Goal: Task Accomplishment & Management: Manage account settings

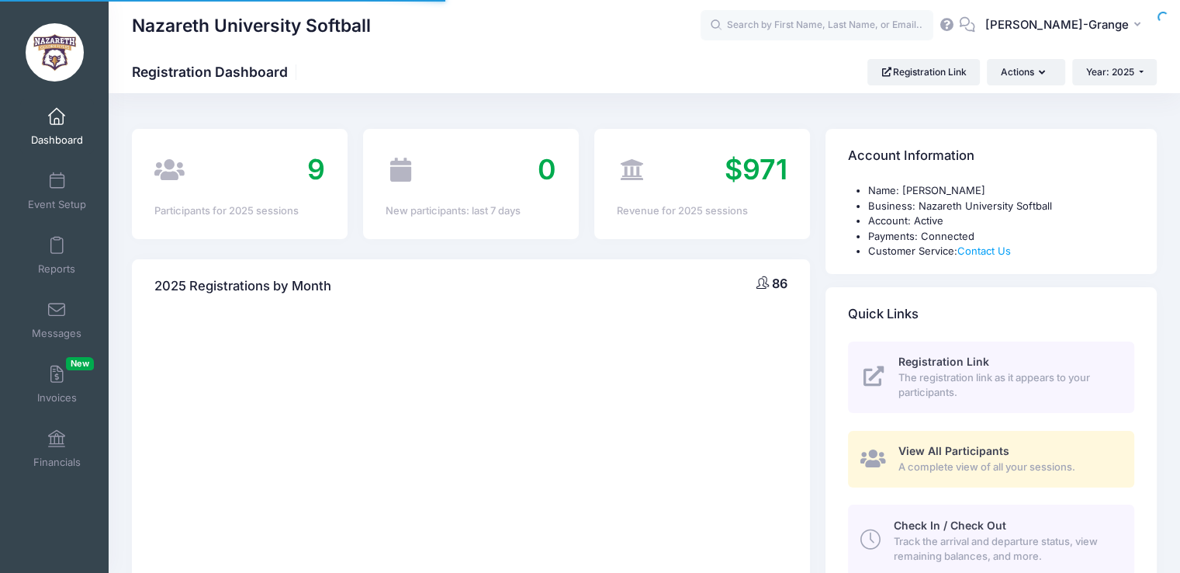
select select
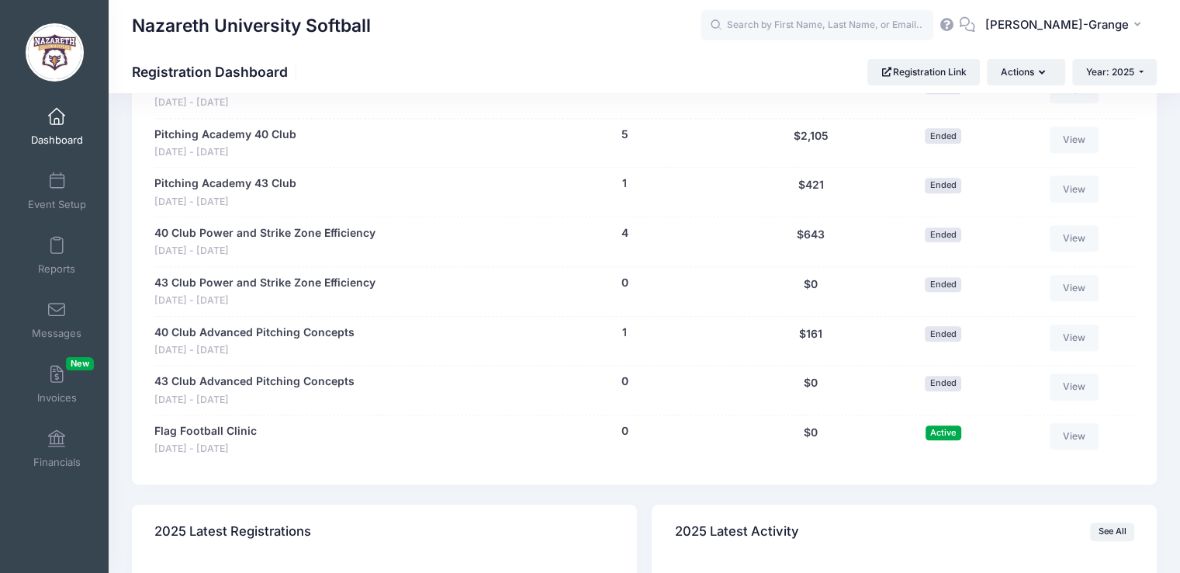
scroll to position [979, 0]
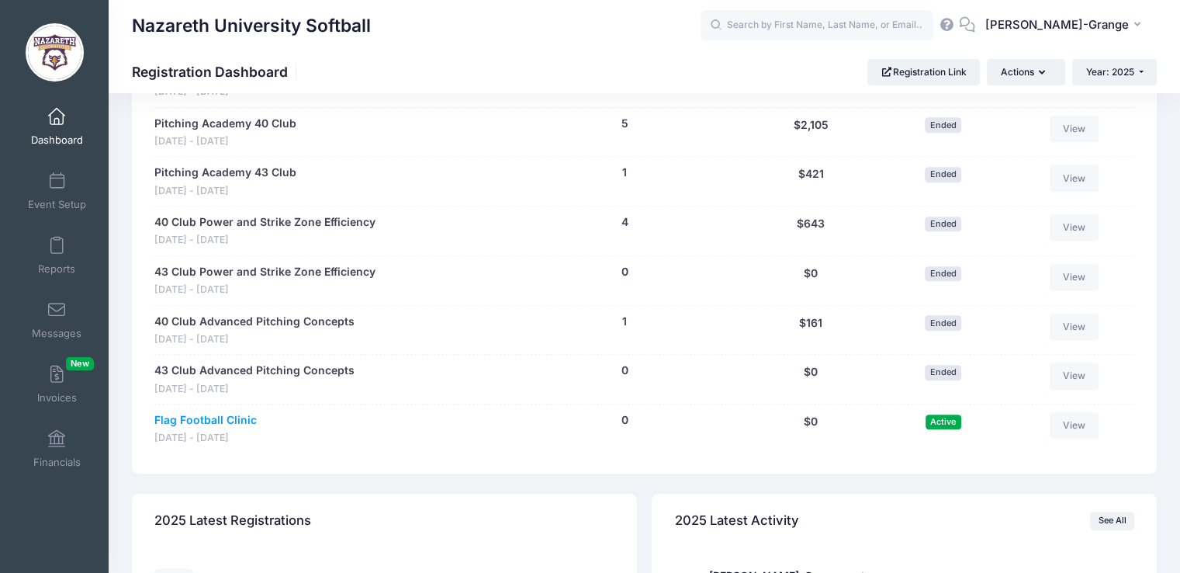
click at [210, 415] on link "Flag Football Clinic" at bounding box center [205, 420] width 102 height 16
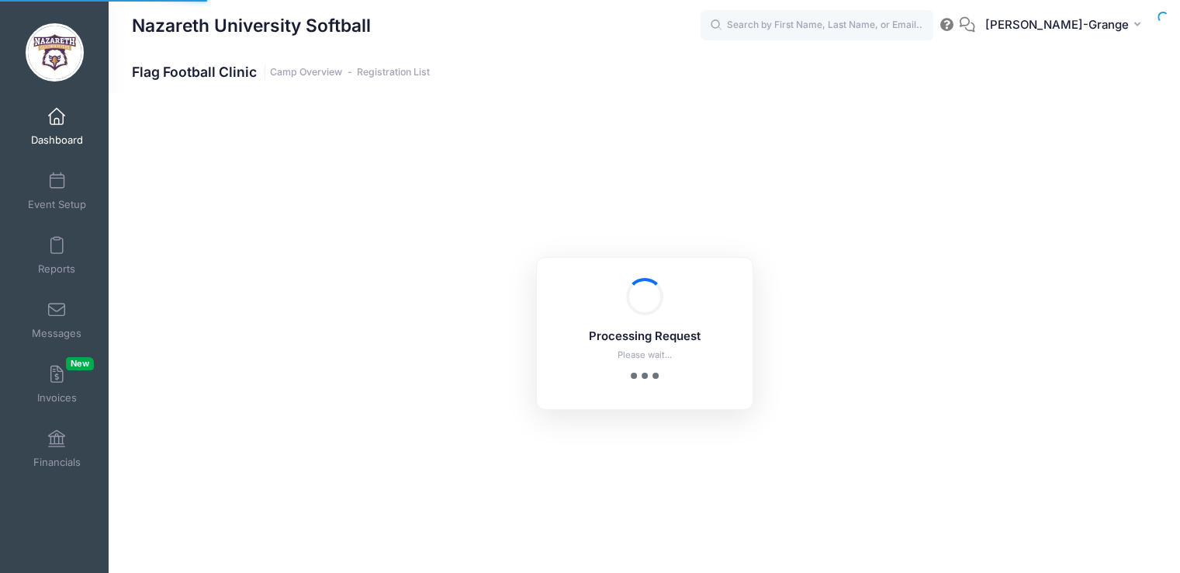
select select "10"
